Goal: Task Accomplishment & Management: Use online tool/utility

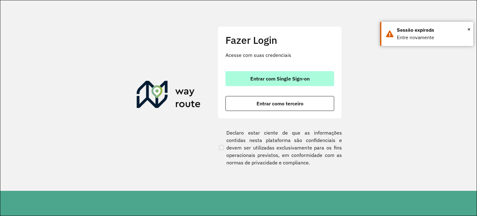
click at [257, 78] on span "Entrar com Single Sign-on" at bounding box center [279, 78] width 59 height 5
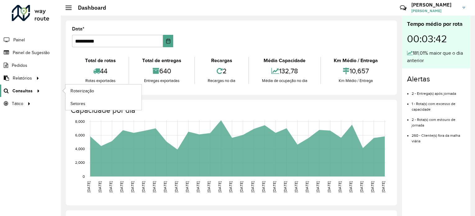
click at [33, 88] on div at bounding box center [37, 91] width 9 height 7
click at [77, 91] on span "Roteirização" at bounding box center [83, 91] width 25 height 7
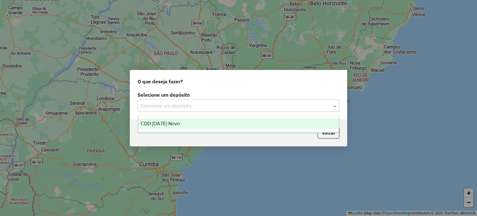
click at [329, 106] on div at bounding box center [239, 106] width 202 height 8
click at [216, 128] on div "CDD [DATE] Novo" at bounding box center [238, 123] width 201 height 11
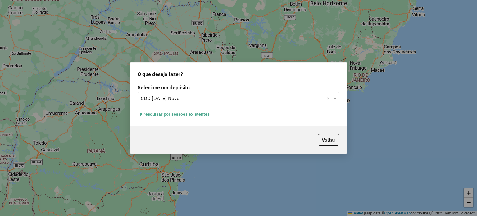
click at [181, 114] on button "Pesquisar por sessões existentes" at bounding box center [175, 114] width 75 height 10
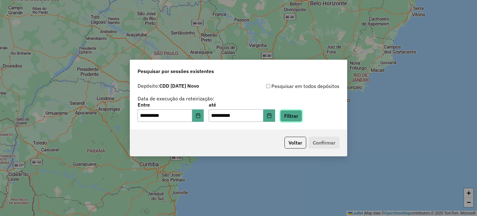
click at [301, 116] on button "Filtrar" at bounding box center [291, 116] width 22 height 12
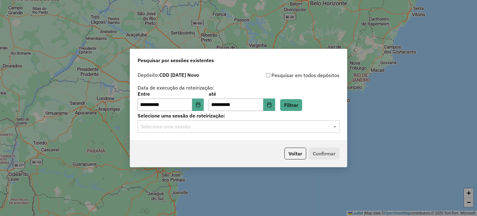
click at [179, 127] on input "text" at bounding box center [232, 126] width 183 height 7
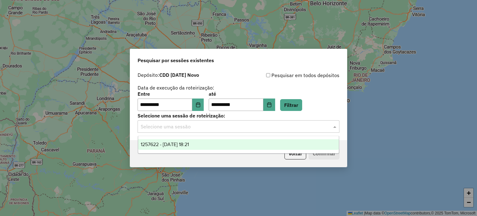
click at [175, 144] on span "1257622 - 02/09/2025 18:21" at bounding box center [165, 144] width 48 height 5
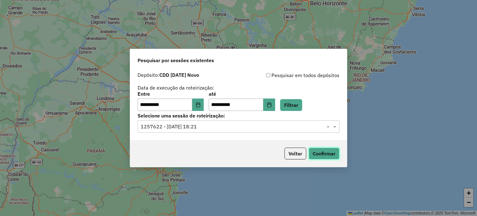
click at [322, 154] on button "Confirmar" at bounding box center [324, 154] width 31 height 12
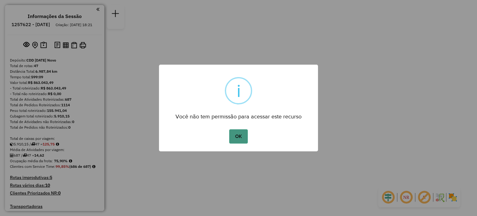
click at [239, 138] on button "OK" at bounding box center [238, 136] width 18 height 14
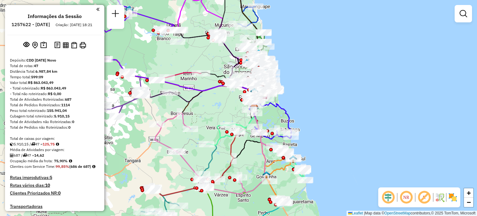
drag, startPoint x: 194, startPoint y: 110, endPoint x: 241, endPoint y: 123, distance: 48.2
click at [226, 111] on div "Janela de atendimento Grade de atendimento Capacidade Transportadoras Veículos …" at bounding box center [238, 108] width 477 height 216
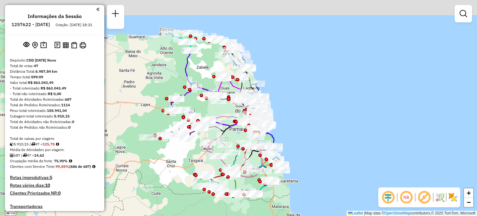
drag, startPoint x: 155, startPoint y: 156, endPoint x: 155, endPoint y: 167, distance: 10.6
click at [155, 167] on div "Janela de atendimento Grade de atendimento Capacidade Transportadoras Veículos …" at bounding box center [238, 108] width 477 height 216
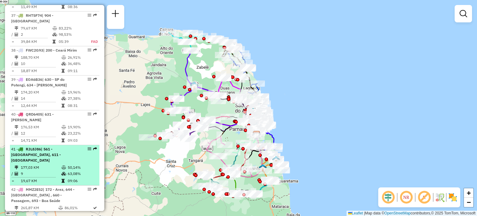
scroll to position [1584, 0]
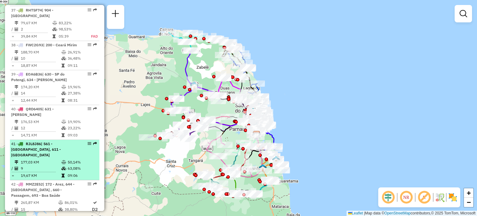
select select "**********"
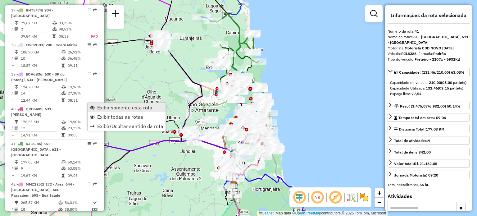
click at [108, 110] on span "Exibir somente esta rota" at bounding box center [124, 107] width 55 height 5
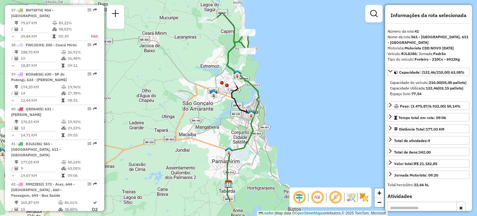
drag, startPoint x: 209, startPoint y: 150, endPoint x: 200, endPoint y: 142, distance: 11.2
click at [200, 142] on div "Janela de atendimento Grade de atendimento Capacidade Transportadoras Veículos …" at bounding box center [238, 108] width 477 height 216
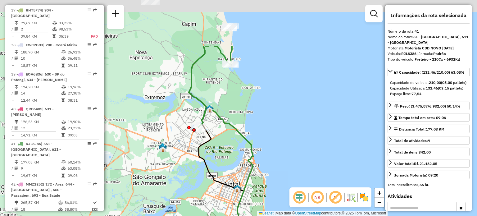
drag, startPoint x: 221, startPoint y: 75, endPoint x: 195, endPoint y: 152, distance: 81.2
click at [195, 154] on div "Janela de atendimento Grade de atendimento Capacidade Transportadoras Veículos …" at bounding box center [238, 108] width 477 height 216
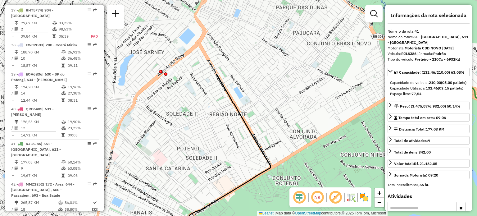
drag, startPoint x: 160, startPoint y: 54, endPoint x: 240, endPoint y: 147, distance: 122.5
click at [240, 147] on div "Janela de atendimento Grade de atendimento Capacidade Transportadoras Veículos …" at bounding box center [238, 108] width 477 height 216
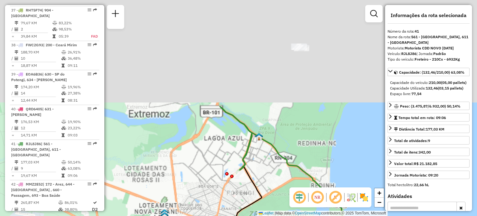
drag, startPoint x: 316, startPoint y: 51, endPoint x: 305, endPoint y: 193, distance: 142.7
click at [305, 195] on hb-router-mapa "Informações da Sessão 1257622 - [DATE] Criação: [DATE] 18:21 Depósito: CDD [DAT…" at bounding box center [238, 108] width 477 height 216
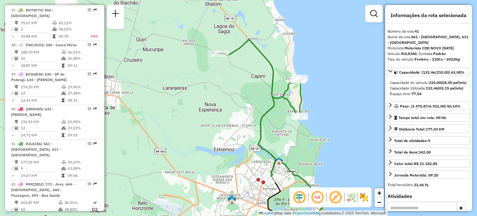
drag, startPoint x: 288, startPoint y: 127, endPoint x: 280, endPoint y: 132, distance: 9.9
click at [280, 132] on div "Janela de atendimento Grade de atendimento Capacidade Transportadoras Veículos …" at bounding box center [238, 108] width 477 height 216
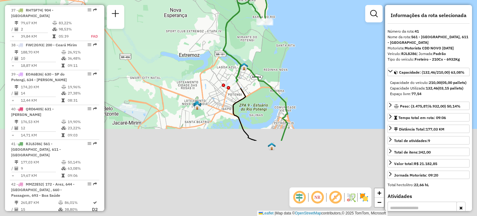
drag, startPoint x: 207, startPoint y: 96, endPoint x: 189, endPoint y: 39, distance: 59.4
click at [189, 39] on div "Janela de atendimento Grade de atendimento Capacidade Transportadoras Veículos …" at bounding box center [238, 108] width 477 height 216
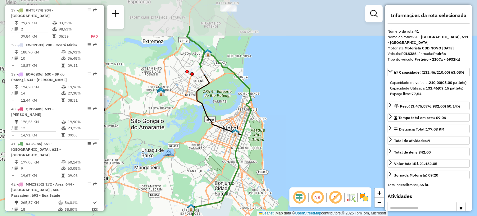
drag, startPoint x: 222, startPoint y: 50, endPoint x: 204, endPoint y: 106, distance: 58.0
click at [205, 105] on div "Janela de atendimento Grade de atendimento Capacidade Transportadoras Veículos …" at bounding box center [238, 108] width 477 height 216
